Goal: Task Accomplishment & Management: Manage account settings

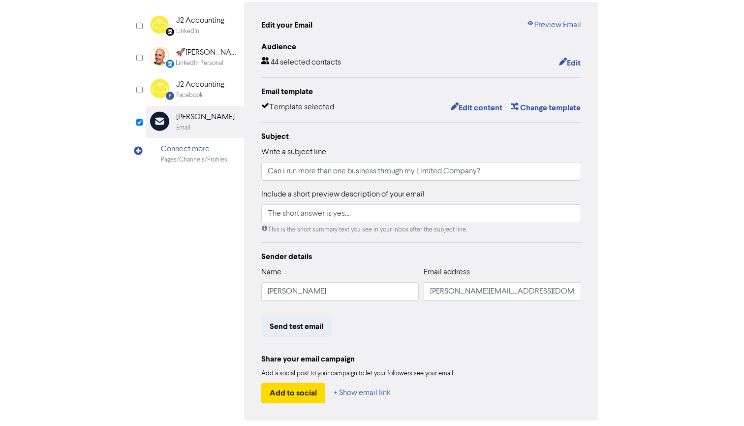
scroll to position [94, 0]
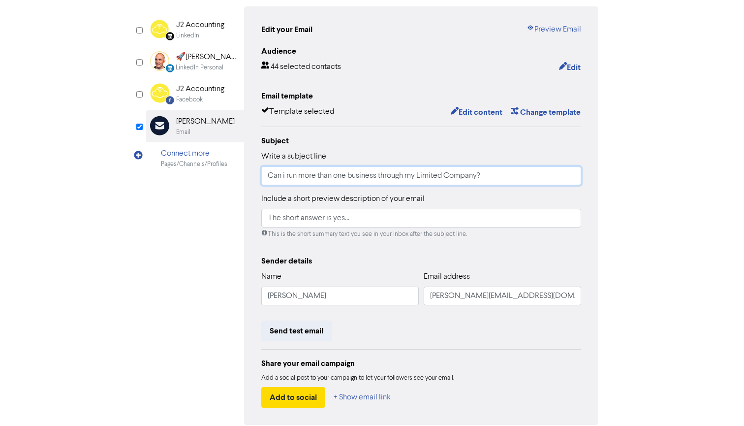
click at [378, 175] on input "Can i run more than one business through my Limited Company?" at bounding box center [421, 175] width 320 height 19
type input "Can i run more than one trade through my Limited Company?"
click at [633, 185] on div "Review & edit content Campaign: More than one business LinkedIn Page Created wi…" at bounding box center [372, 211] width 561 height 516
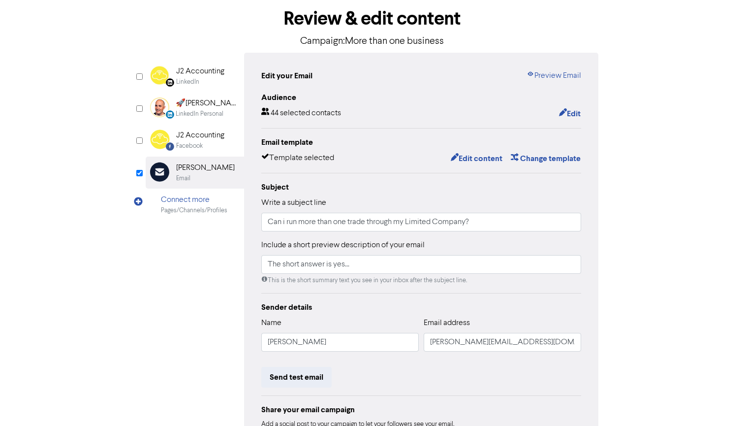
scroll to position [17, 0]
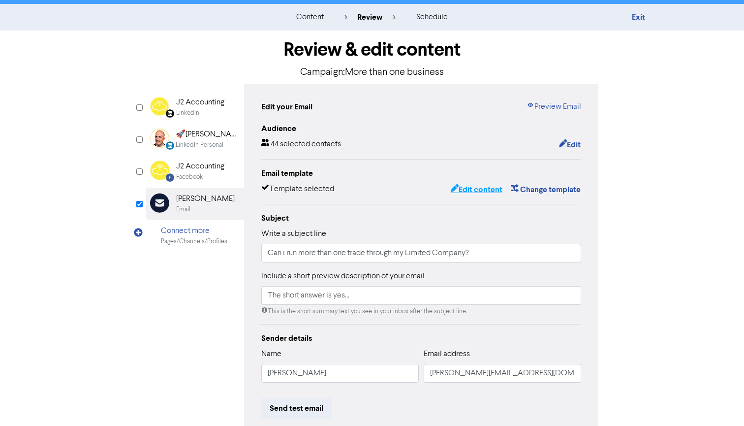
click at [474, 189] on button "Edit content" at bounding box center [476, 189] width 53 height 13
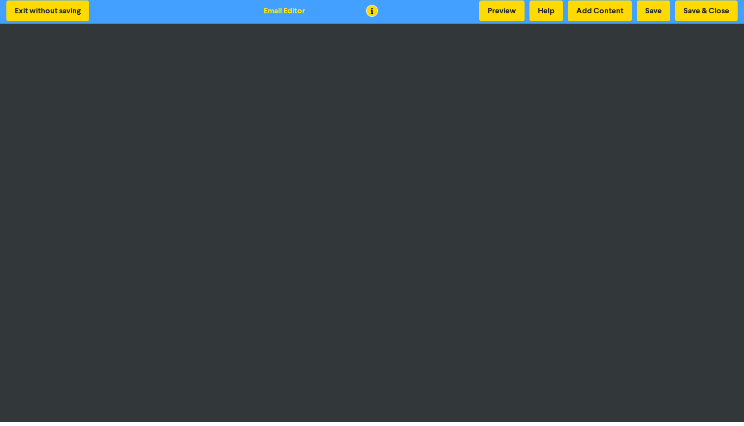
scroll to position [2, 0]
click at [506, 8] on button "Preview" at bounding box center [501, 10] width 45 height 21
click at [495, 7] on button "Preview" at bounding box center [501, 10] width 45 height 21
click at [504, 9] on button "Preview" at bounding box center [501, 10] width 45 height 21
click at [505, 8] on button "Preview" at bounding box center [501, 10] width 45 height 21
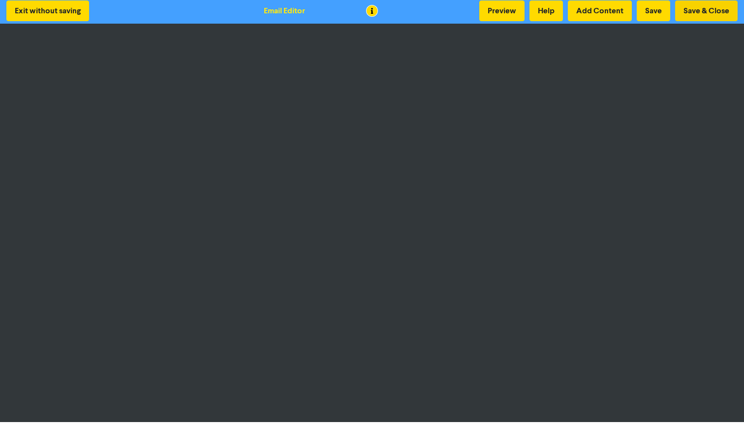
click at [702, 10] on button "Save & Close" at bounding box center [706, 10] width 63 height 21
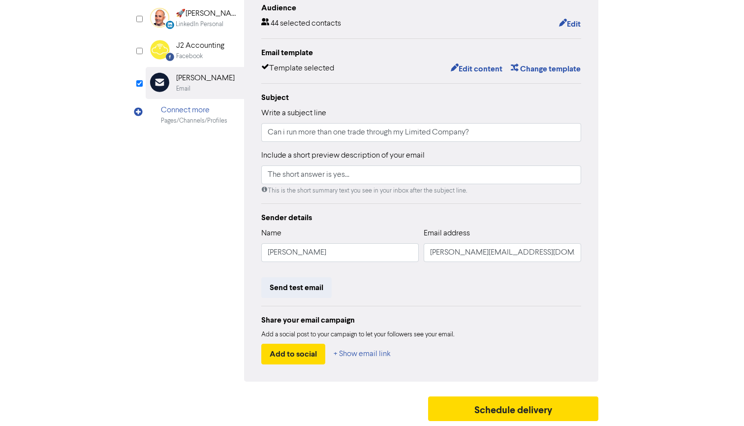
scroll to position [137, 0]
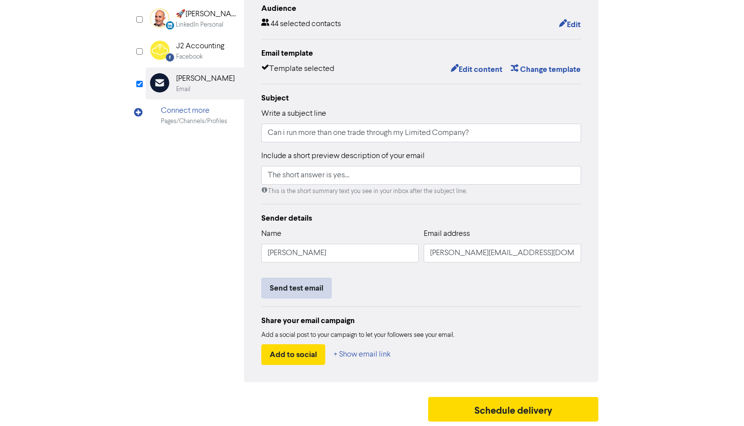
click at [294, 291] on button "Send test email" at bounding box center [296, 288] width 70 height 21
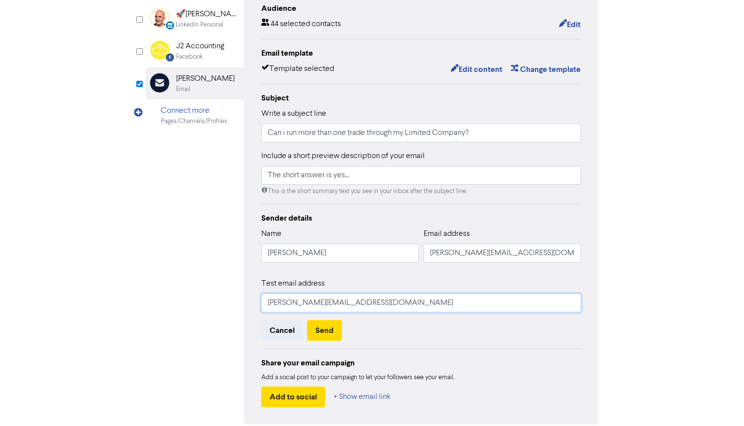
type input "[PERSON_NAME][EMAIL_ADDRESS][DOMAIN_NAME]"
click at [411, 334] on div "Cancel Send" at bounding box center [421, 330] width 320 height 21
click at [322, 332] on button "Send" at bounding box center [324, 330] width 35 height 21
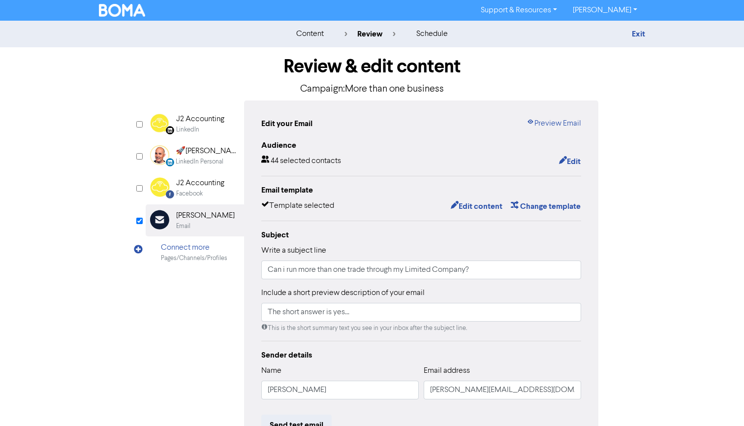
scroll to position [0, 0]
click at [546, 122] on link "Preview Email" at bounding box center [554, 124] width 55 height 12
click at [572, 161] on button "Edit" at bounding box center [570, 161] width 23 height 13
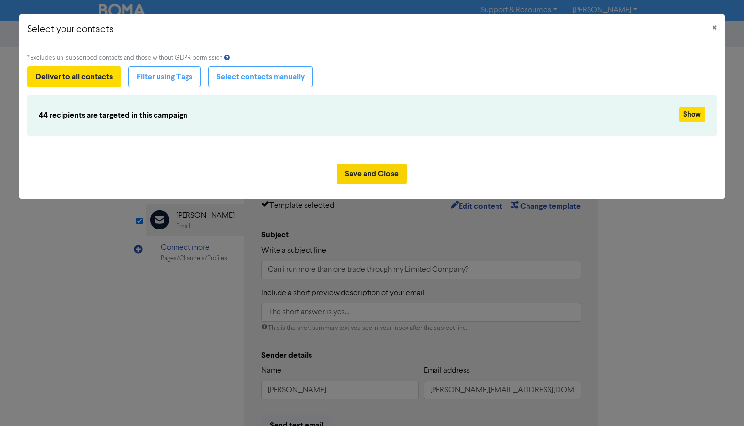
click at [357, 177] on button "Save and Close" at bounding box center [372, 173] width 70 height 21
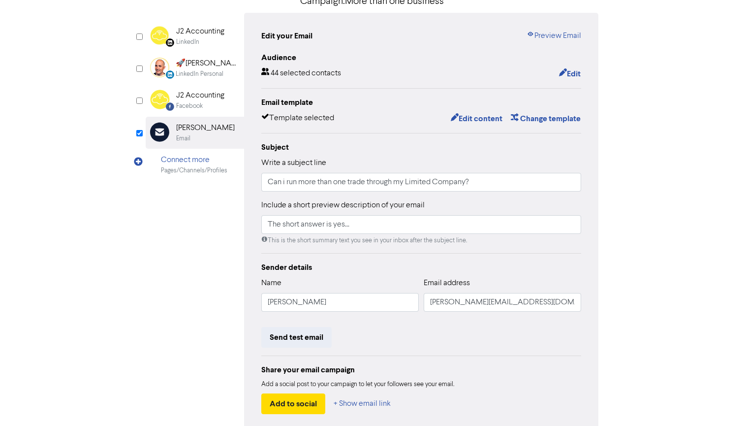
scroll to position [91, 0]
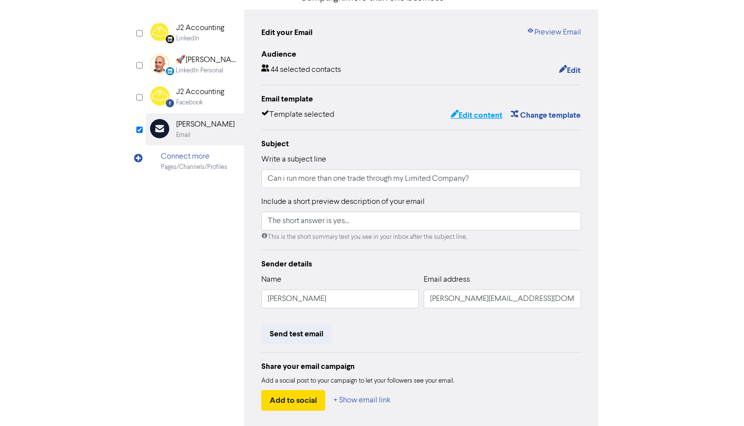
click at [471, 115] on button "Edit content" at bounding box center [476, 115] width 53 height 13
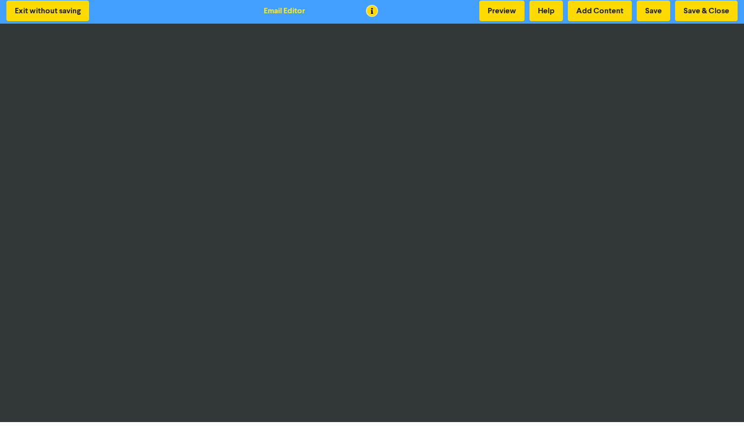
scroll to position [2, 0]
click at [502, 13] on button "Preview" at bounding box center [501, 10] width 45 height 21
click at [509, 14] on button "Preview" at bounding box center [501, 10] width 45 height 21
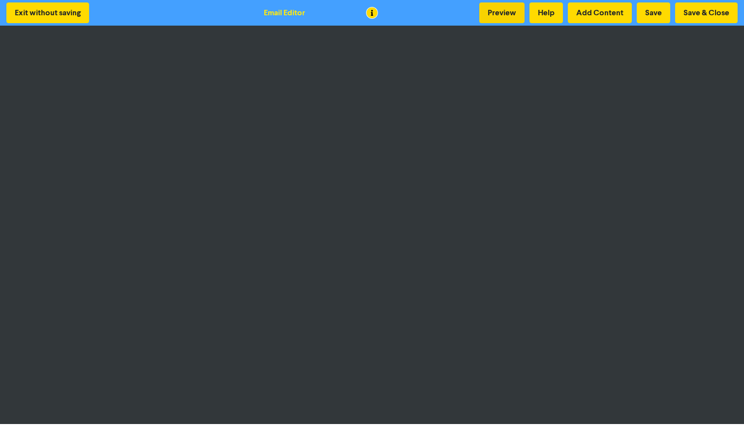
click at [496, 11] on button "Preview" at bounding box center [501, 12] width 45 height 21
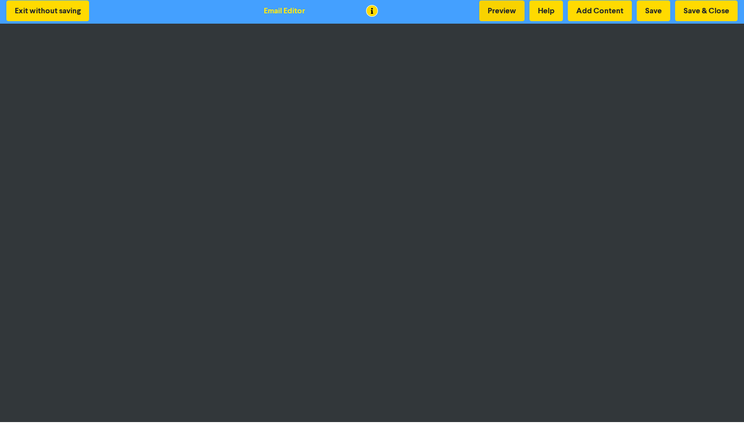
scroll to position [2, 0]
click at [497, 10] on button "Preview" at bounding box center [501, 10] width 45 height 21
click at [509, 16] on button "Preview" at bounding box center [501, 10] width 45 height 21
click at [501, 13] on button "Preview" at bounding box center [501, 10] width 45 height 21
click at [501, 11] on button "Preview" at bounding box center [501, 10] width 45 height 21
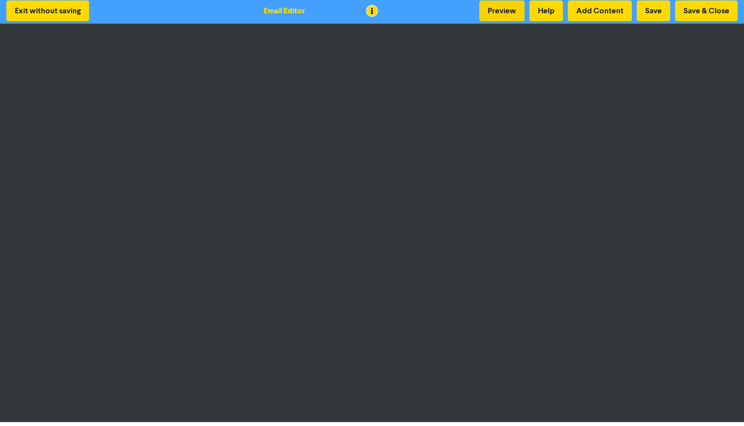
click at [503, 9] on button "Preview" at bounding box center [501, 10] width 45 height 21
click at [496, 8] on button "Preview" at bounding box center [501, 10] width 45 height 21
click at [504, 15] on button "Preview" at bounding box center [501, 10] width 45 height 21
click at [501, 10] on button "Preview" at bounding box center [501, 10] width 45 height 21
click at [504, 10] on button "Preview" at bounding box center [501, 10] width 45 height 21
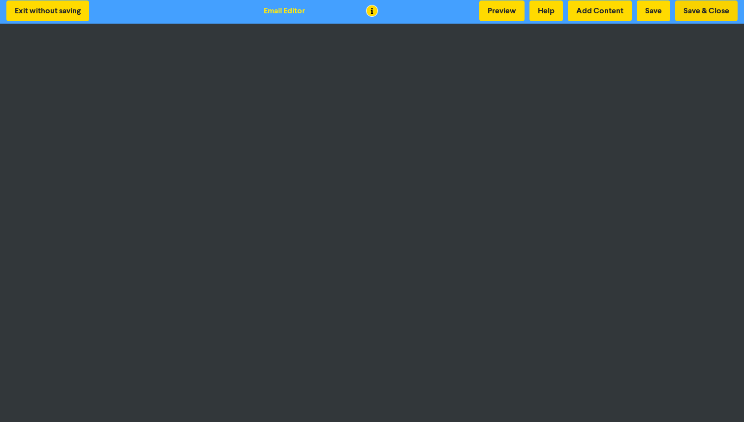
click at [708, 15] on button "Save & Close" at bounding box center [706, 10] width 63 height 21
click at [698, 13] on button "Save & Close" at bounding box center [706, 10] width 63 height 21
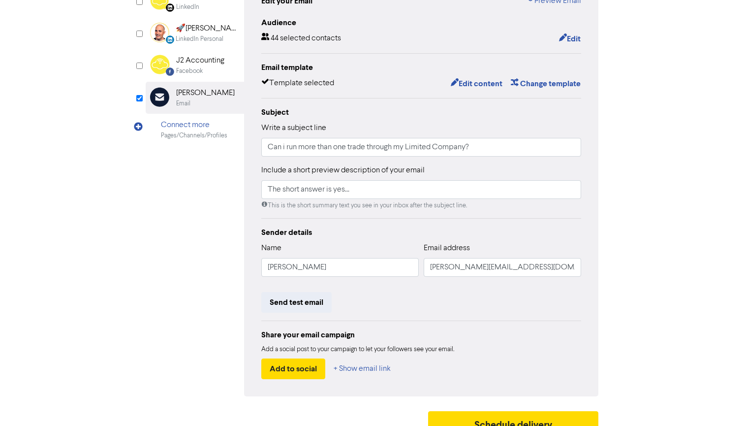
scroll to position [123, 0]
click at [368, 149] on input "Can i run more than one trade through my Limited Company?" at bounding box center [421, 146] width 320 height 19
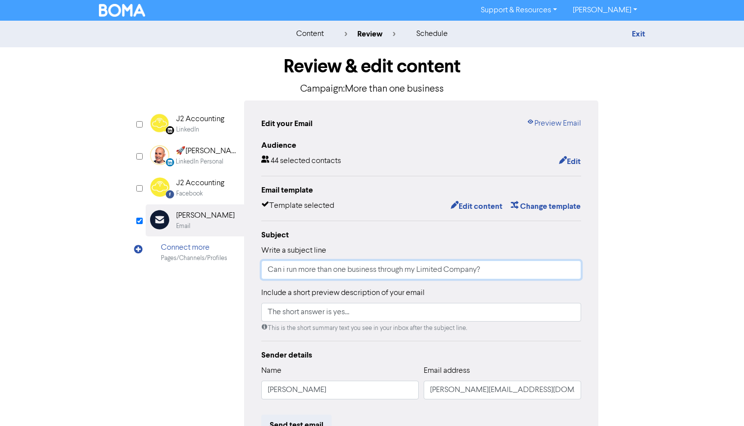
scroll to position [0, 0]
type input "Can i run more than one business through my Limited Company?"
click at [551, 127] on link "Preview Email" at bounding box center [554, 124] width 55 height 12
click at [480, 204] on button "Edit content" at bounding box center [476, 206] width 53 height 13
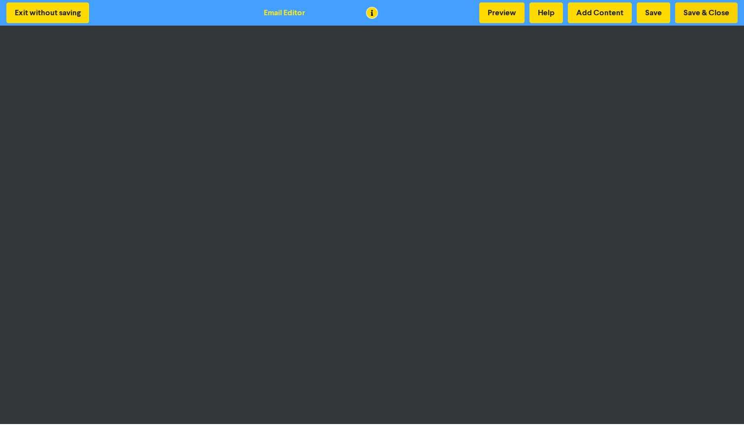
click at [714, 9] on button "Save & Close" at bounding box center [706, 12] width 63 height 21
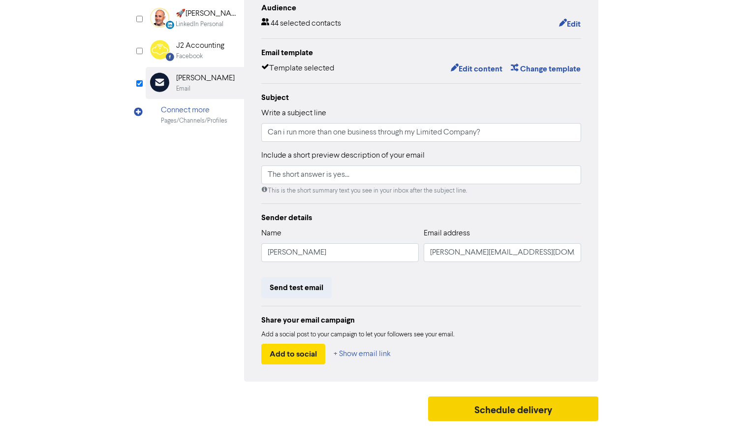
scroll to position [137, 0]
click at [500, 407] on button "Schedule delivery" at bounding box center [513, 409] width 170 height 25
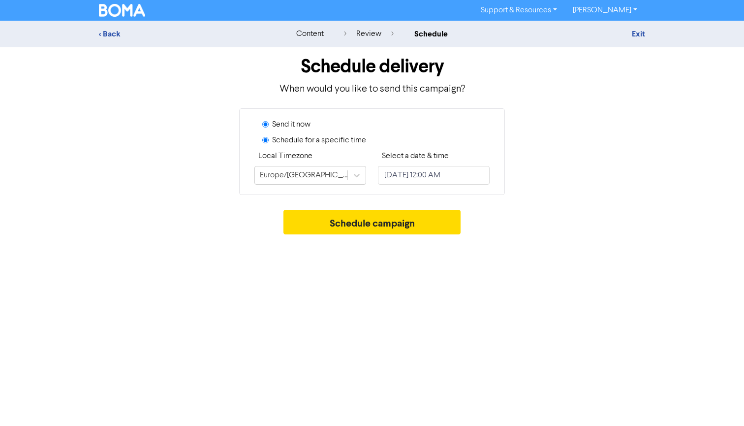
radio input "false"
radio input "true"
select select "7"
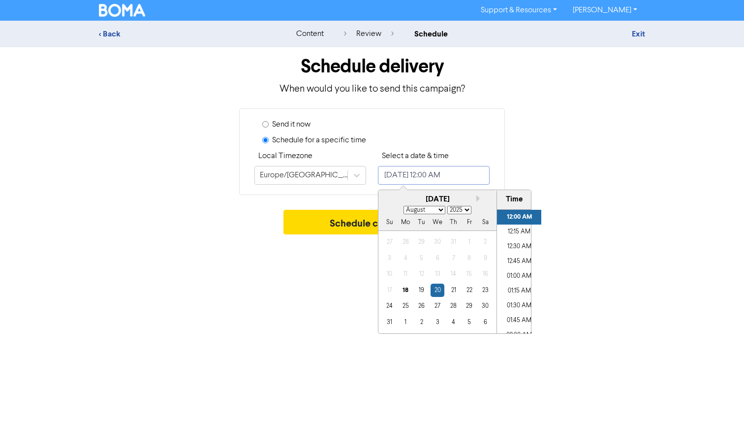
click at [424, 174] on input "[DATE] 12:00 AM" at bounding box center [434, 175] width 112 height 19
click at [405, 307] on div "25" at bounding box center [405, 305] width 13 height 13
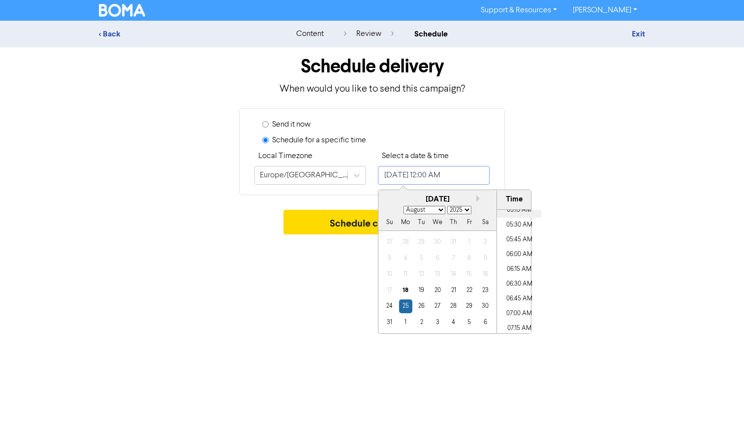
scroll to position [323, 0]
click at [513, 249] on li "06:00 AM" at bounding box center [519, 248] width 44 height 15
type input "[DATE] 6:00 AM"
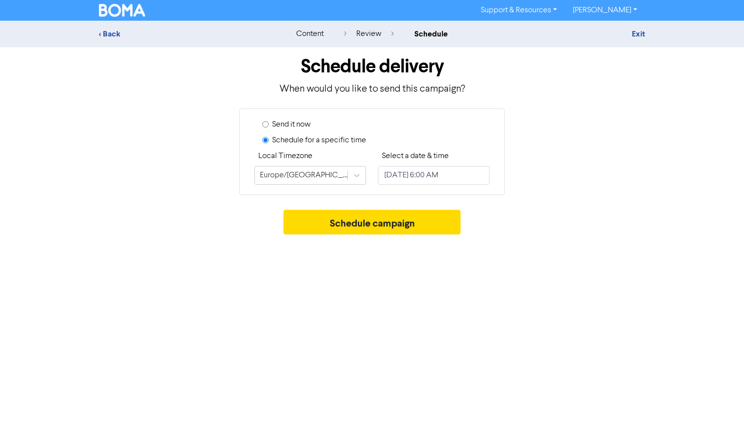
click at [553, 180] on div "Send it now Schedule for a specific time Local Timezone [GEOGRAPHIC_DATA]/[GEOG…" at bounding box center [372, 151] width 561 height 87
click at [374, 222] on button "Schedule campaign" at bounding box center [373, 222] width 178 height 25
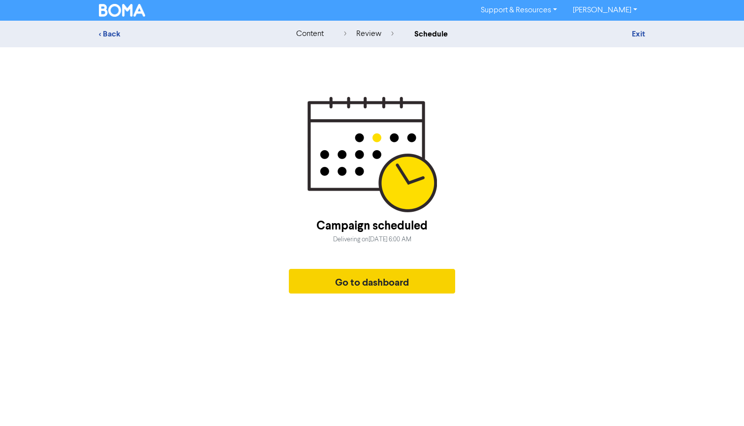
click at [371, 279] on button "Go to dashboard" at bounding box center [372, 281] width 166 height 25
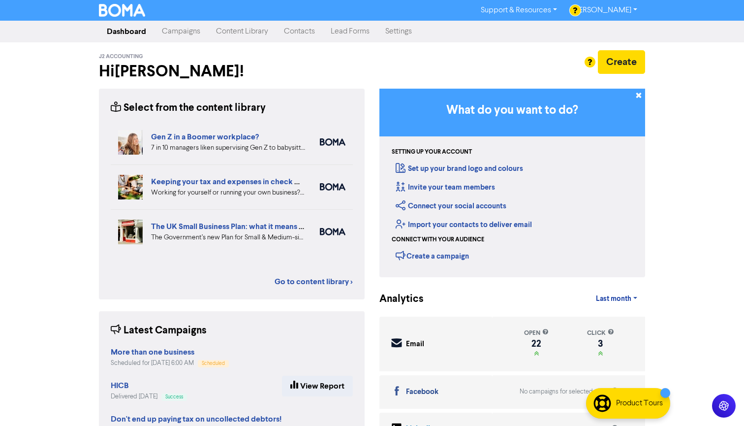
click at [180, 29] on link "Campaigns" at bounding box center [181, 32] width 54 height 20
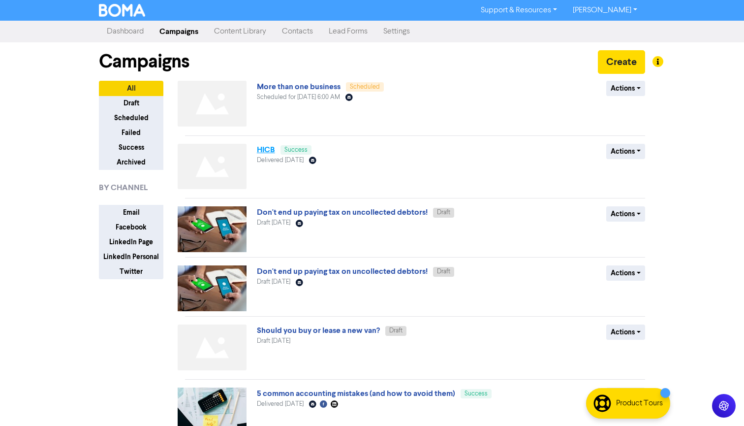
click at [266, 151] on link "HICB" at bounding box center [266, 150] width 18 height 10
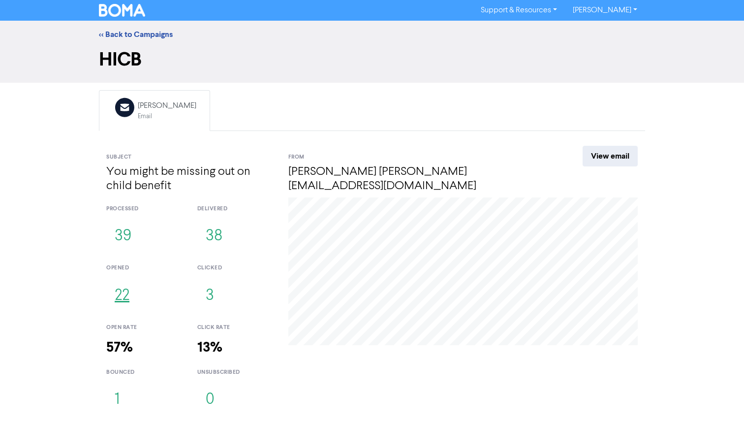
click at [120, 298] on button "22" at bounding box center [122, 296] width 32 height 32
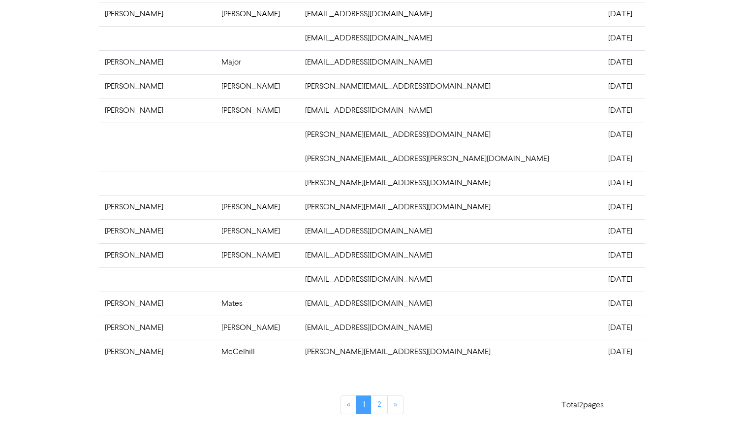
scroll to position [215, 0]
click at [378, 406] on link "2" at bounding box center [379, 405] width 17 height 19
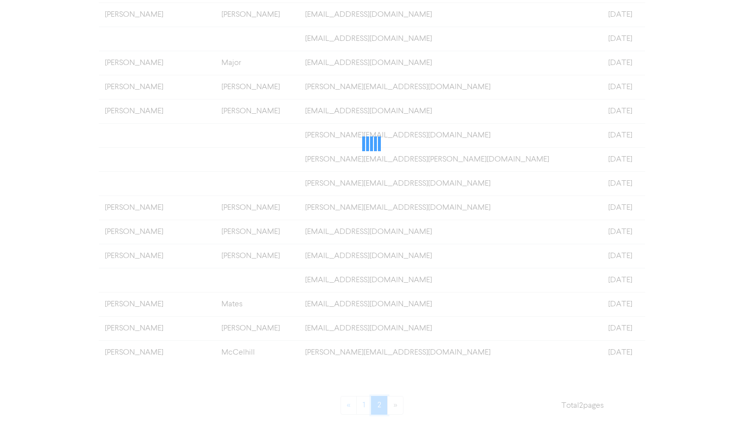
scroll to position [0, 0]
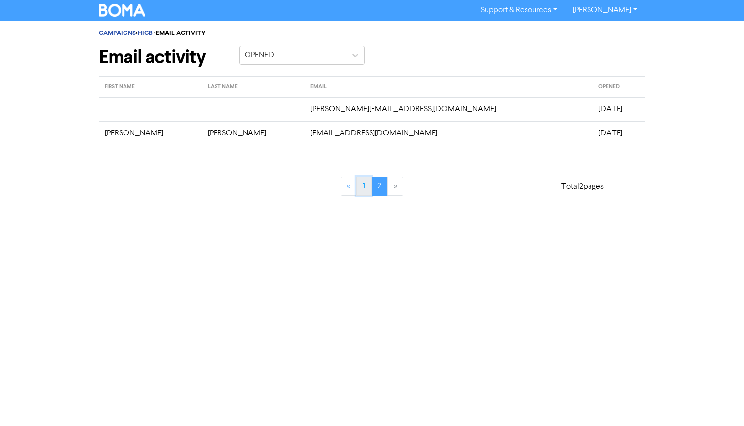
click at [364, 185] on link "1" at bounding box center [363, 186] width 15 height 19
